Goal: Navigation & Orientation: Find specific page/section

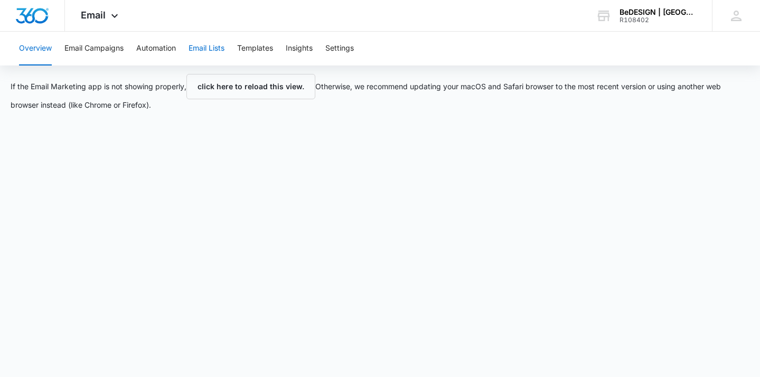
click at [204, 51] on button "Email Lists" at bounding box center [207, 49] width 36 height 34
